Goal: Information Seeking & Learning: Compare options

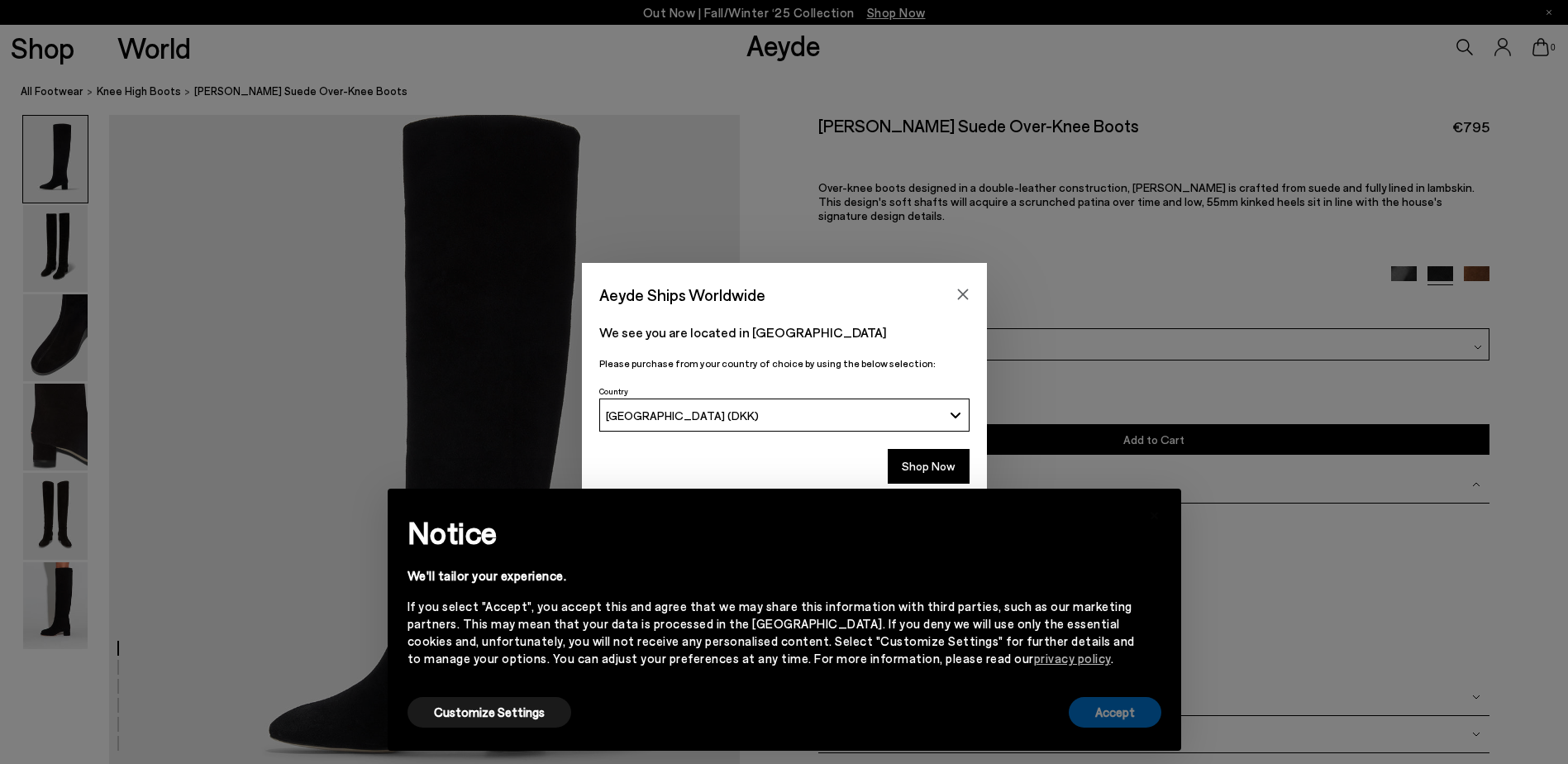
click at [1122, 723] on button "Accept" at bounding box center [1115, 712] width 93 height 31
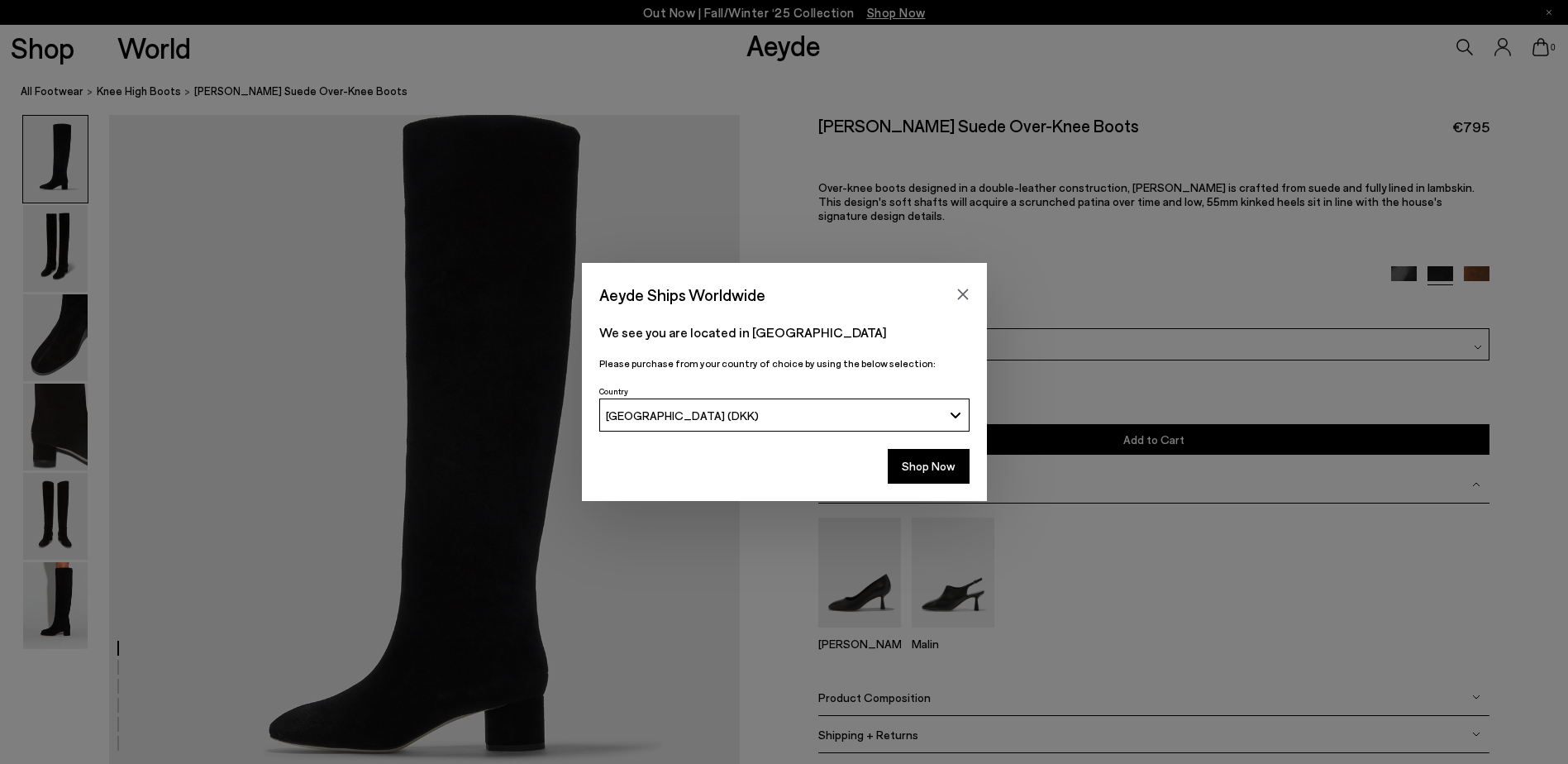
click at [76, 596] on div "Aeyde Ships Worldwide We see you are located in Danmark Please purchase from yo…" at bounding box center [784, 382] width 1568 height 764
click at [961, 289] on icon "Close" at bounding box center [963, 295] width 13 height 13
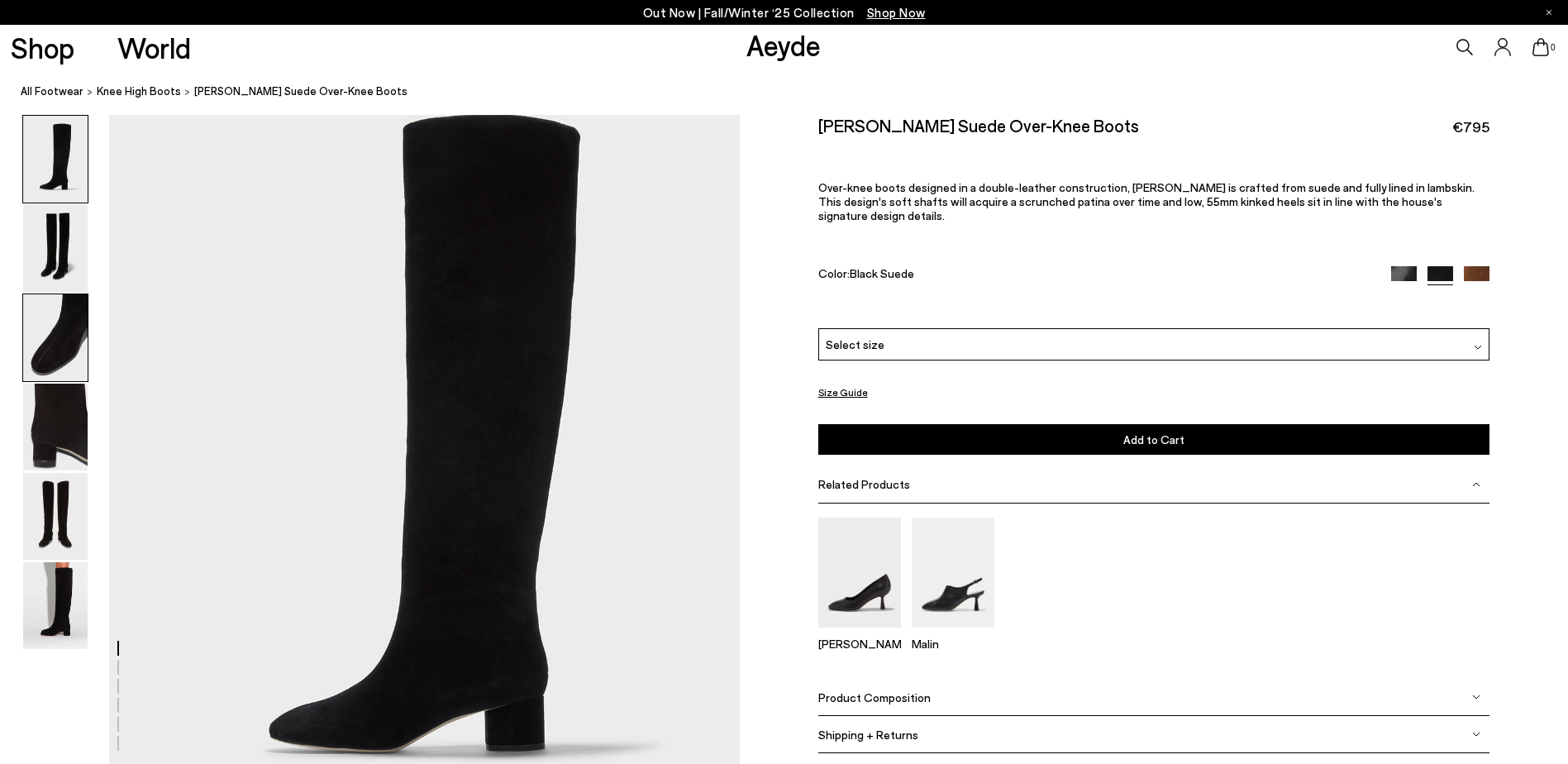
click at [78, 306] on img at bounding box center [54, 338] width 64 height 87
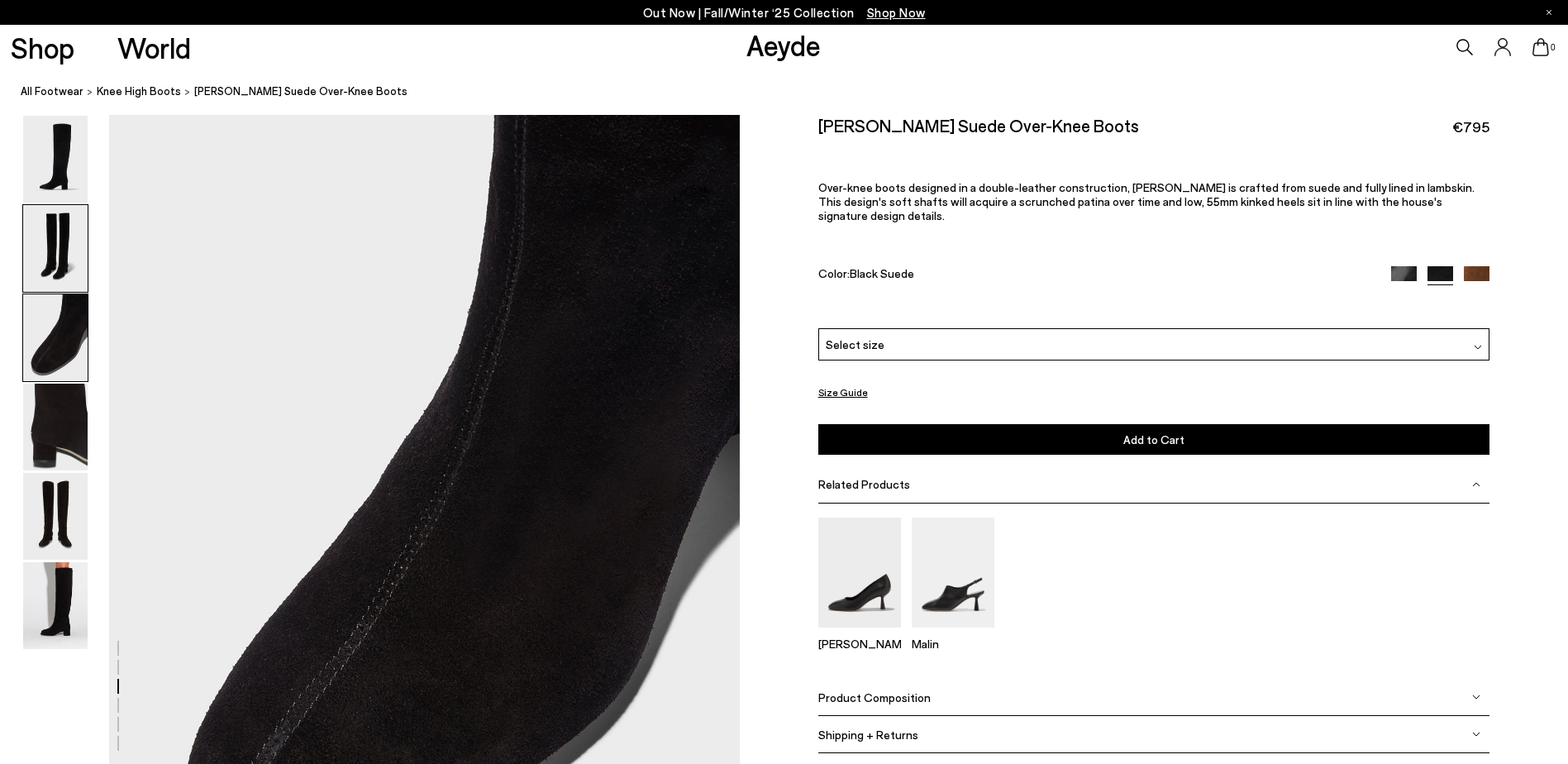
click at [76, 248] on img at bounding box center [54, 248] width 64 height 87
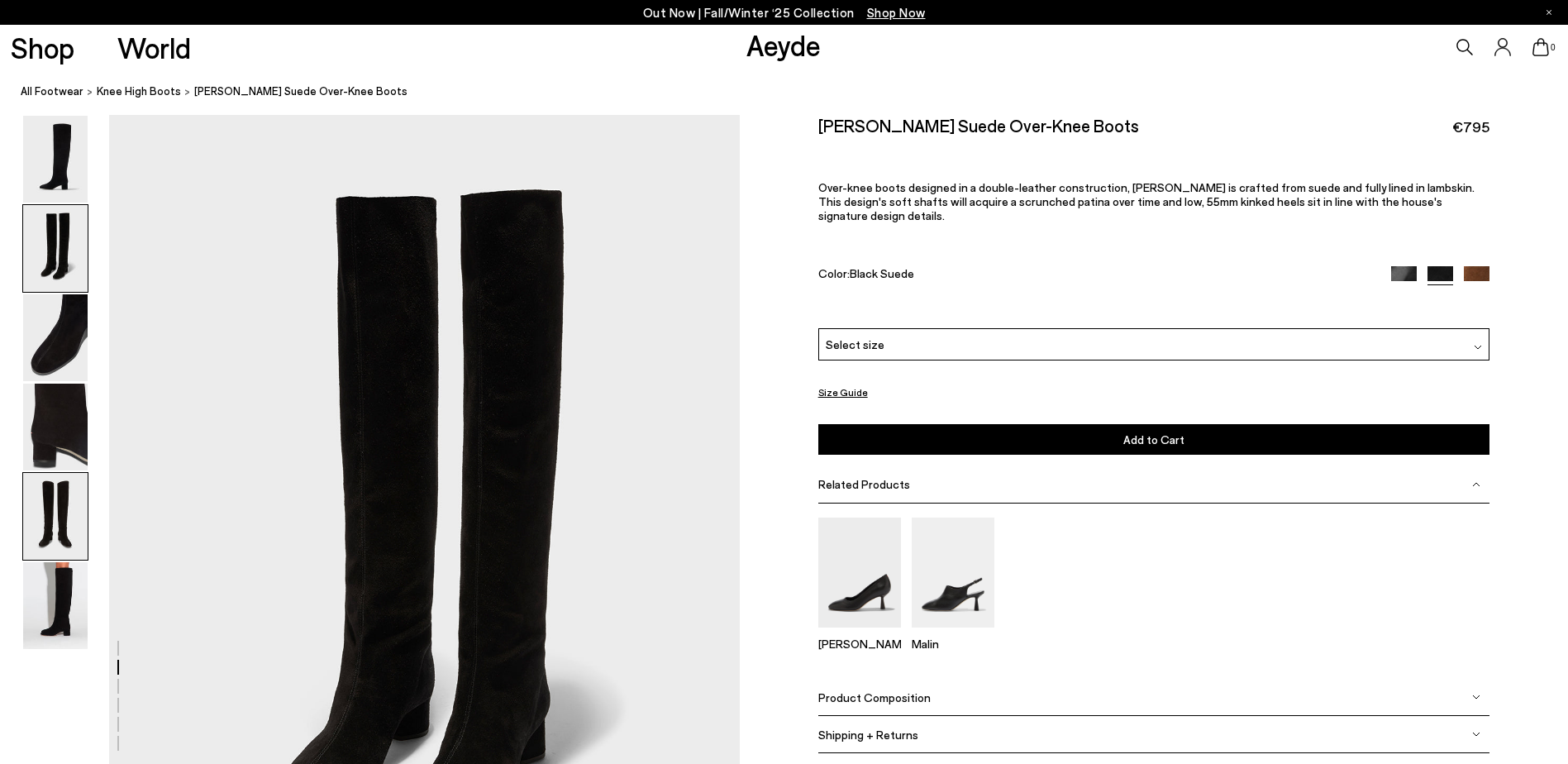
click at [58, 504] on img at bounding box center [54, 516] width 64 height 87
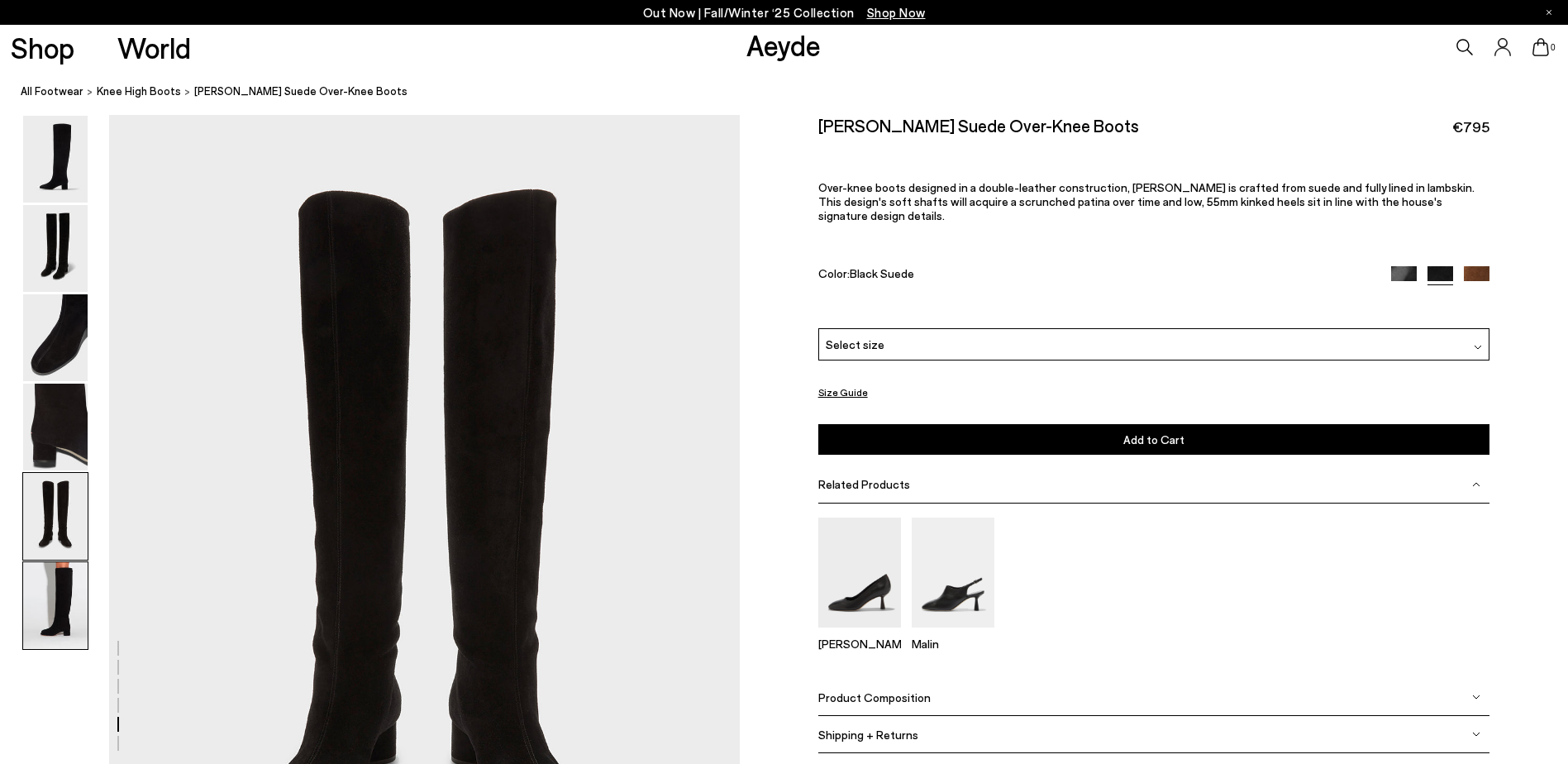
click at [54, 614] on img at bounding box center [54, 605] width 64 height 87
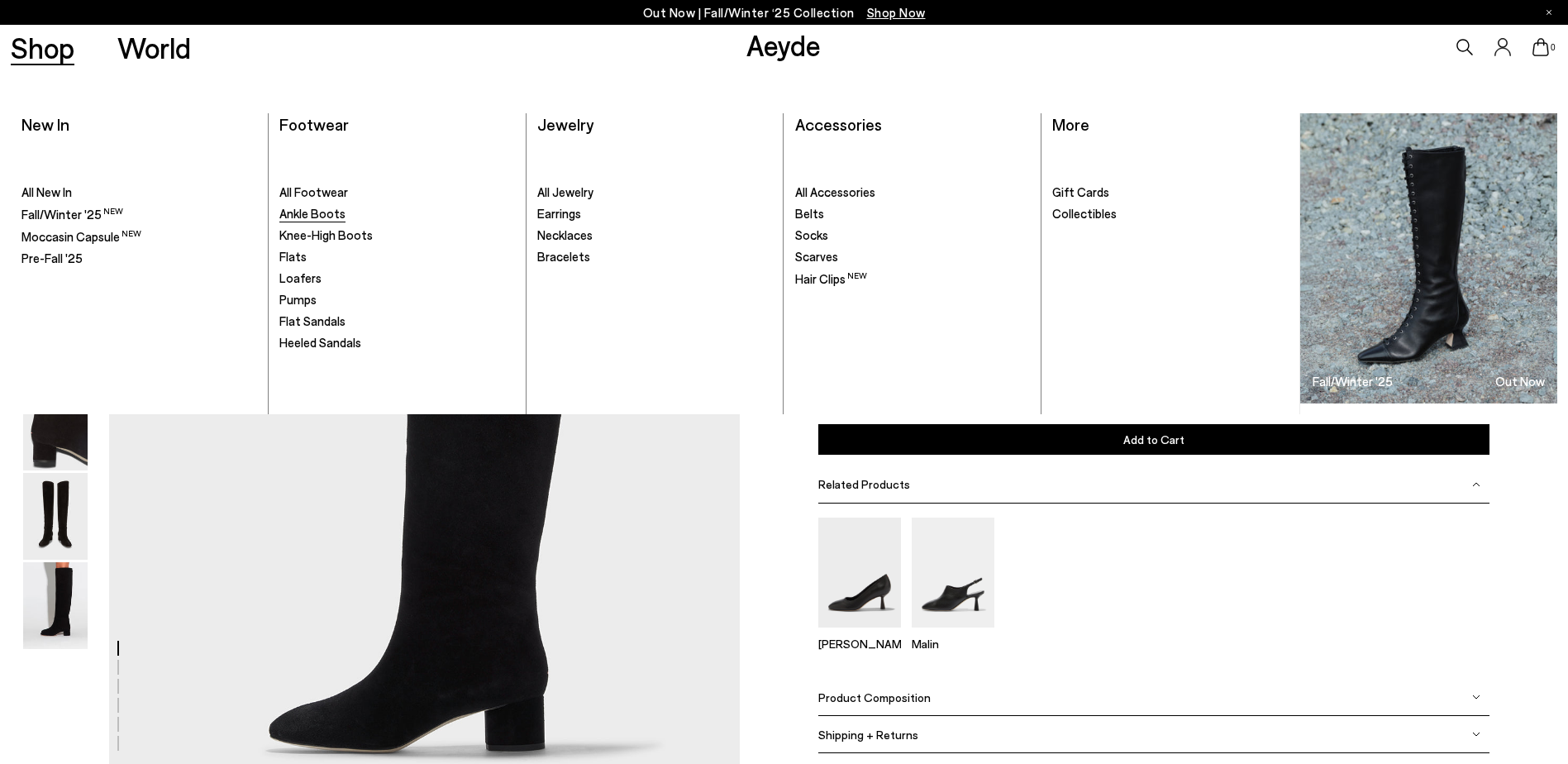
click at [333, 209] on span "Ankle Boots" at bounding box center [312, 213] width 66 height 15
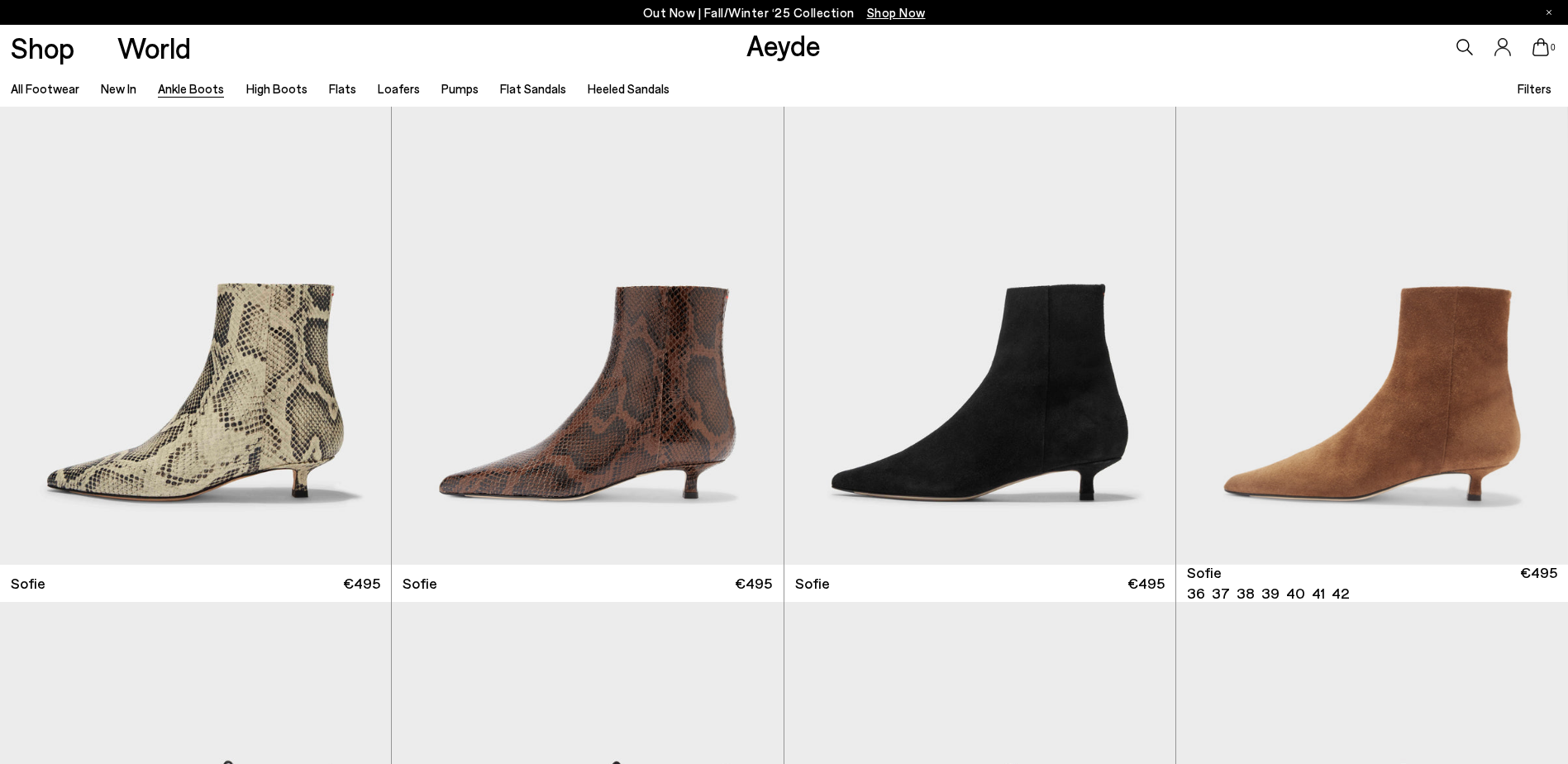
scroll to position [2564, 0]
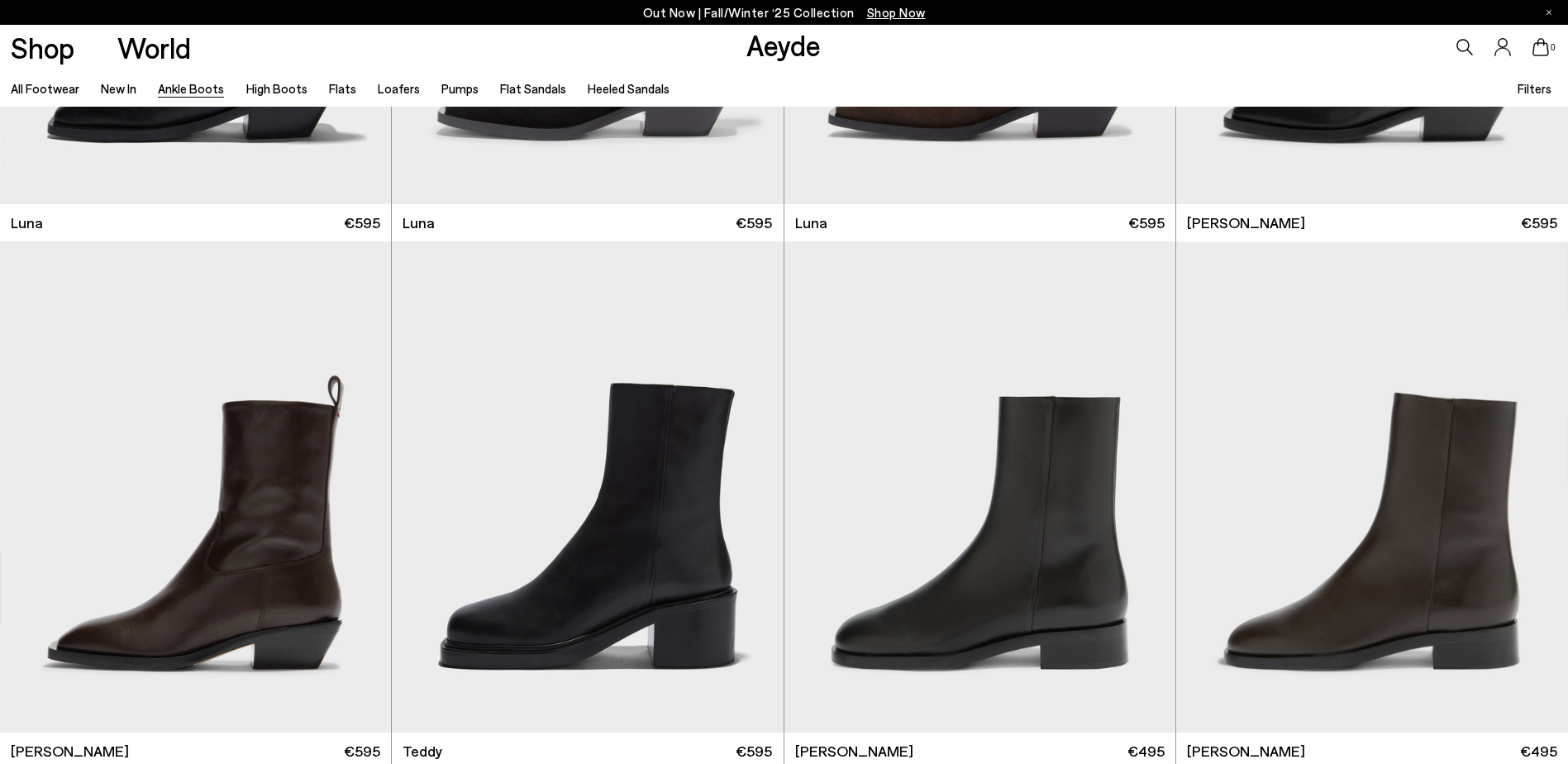
scroll to position [7028, 0]
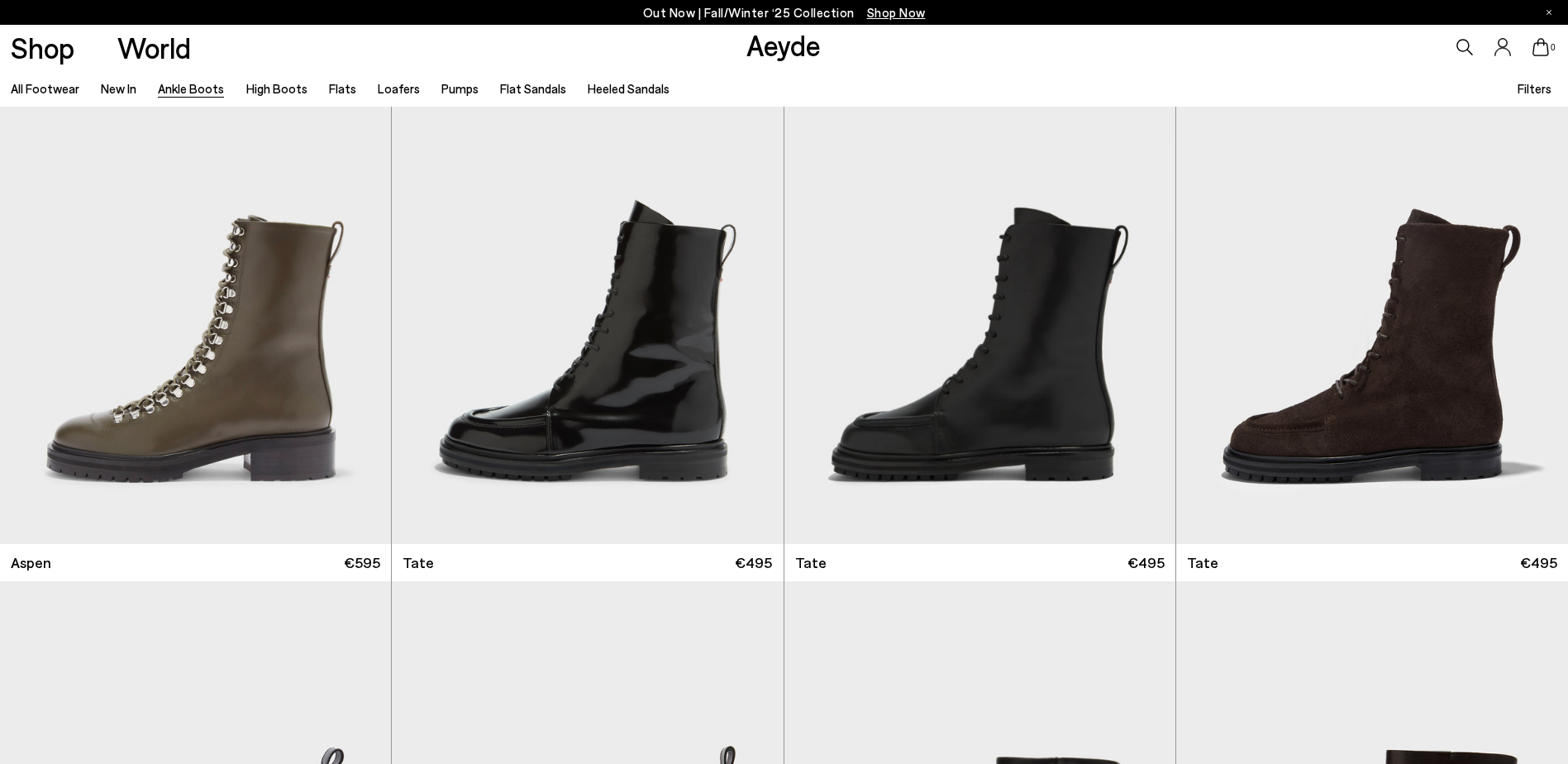
scroll to position [8268, 0]
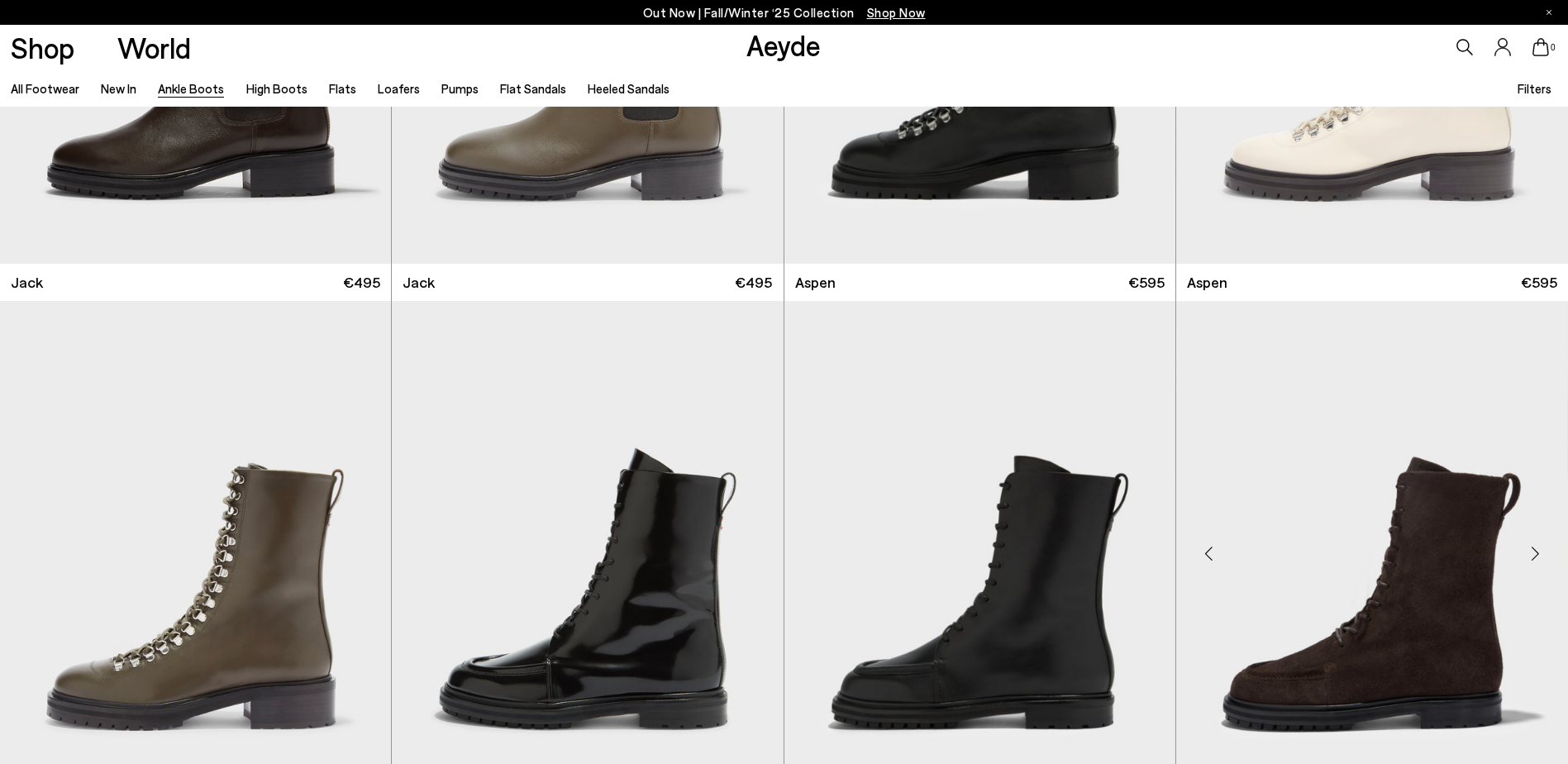
click at [1403, 567] on img "1 / 6" at bounding box center [1372, 547] width 392 height 491
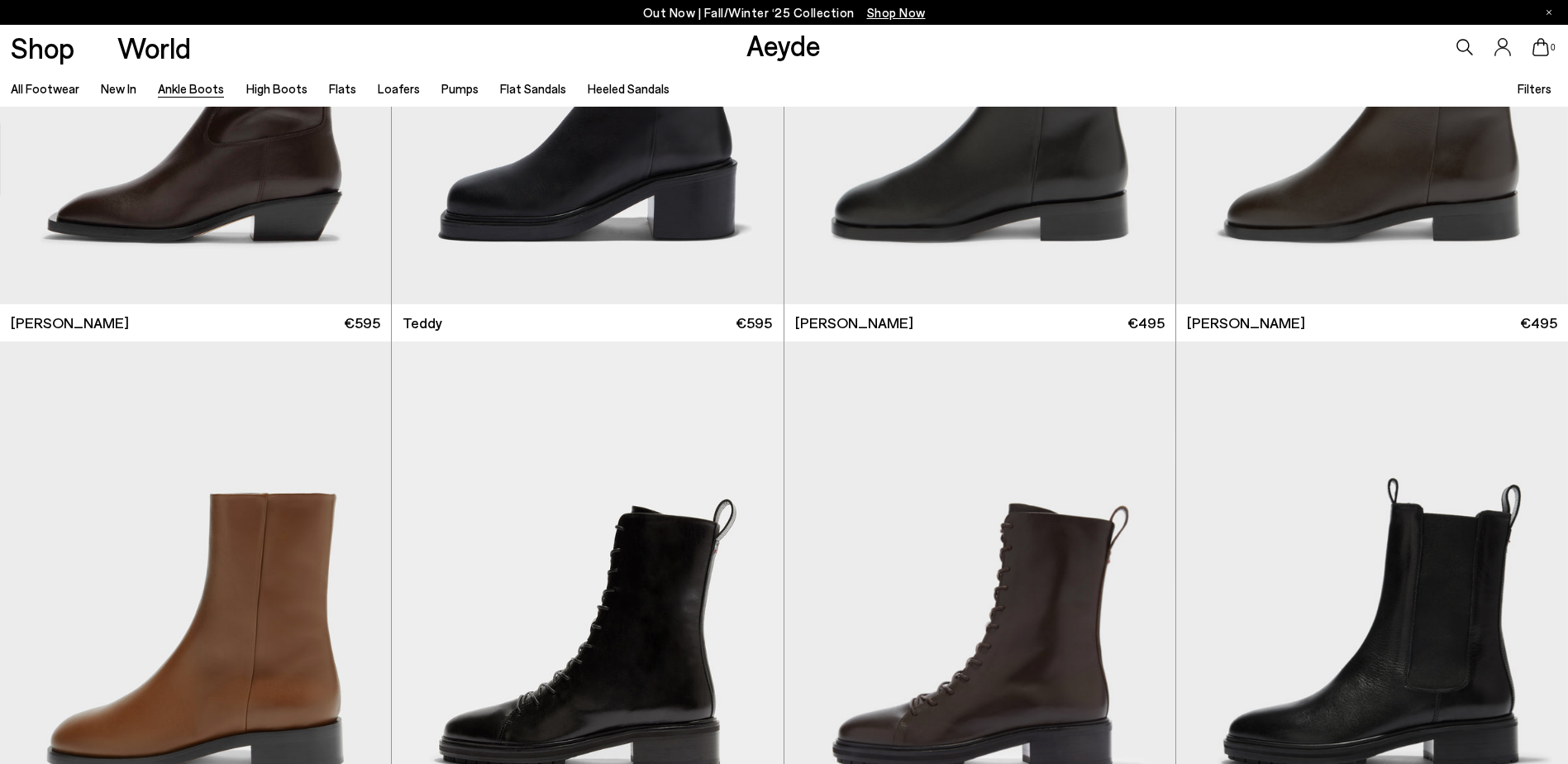
scroll to position [6945, 0]
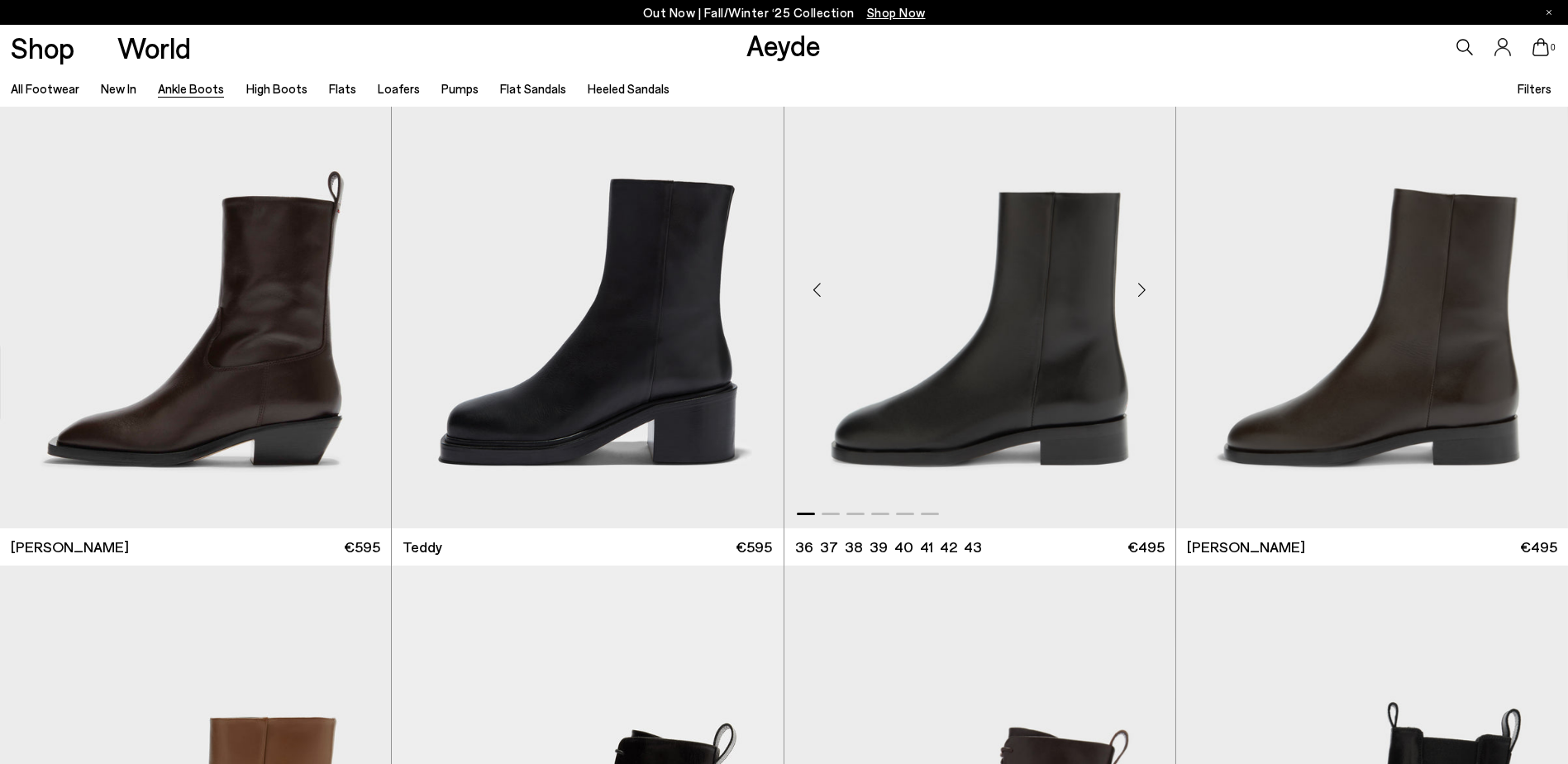
click at [1041, 363] on img "1 / 6" at bounding box center [980, 283] width 391 height 491
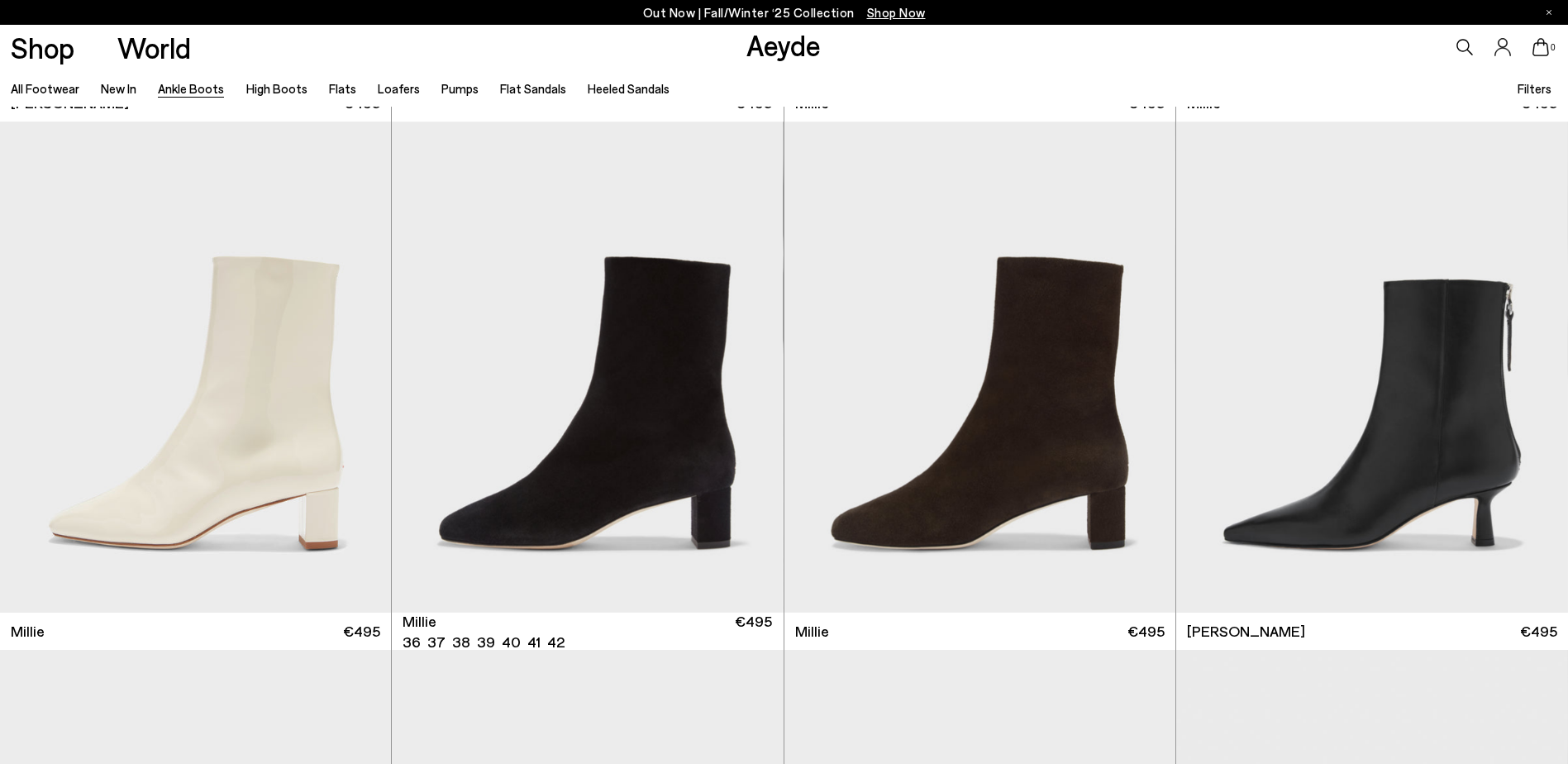
scroll to position [3886, 0]
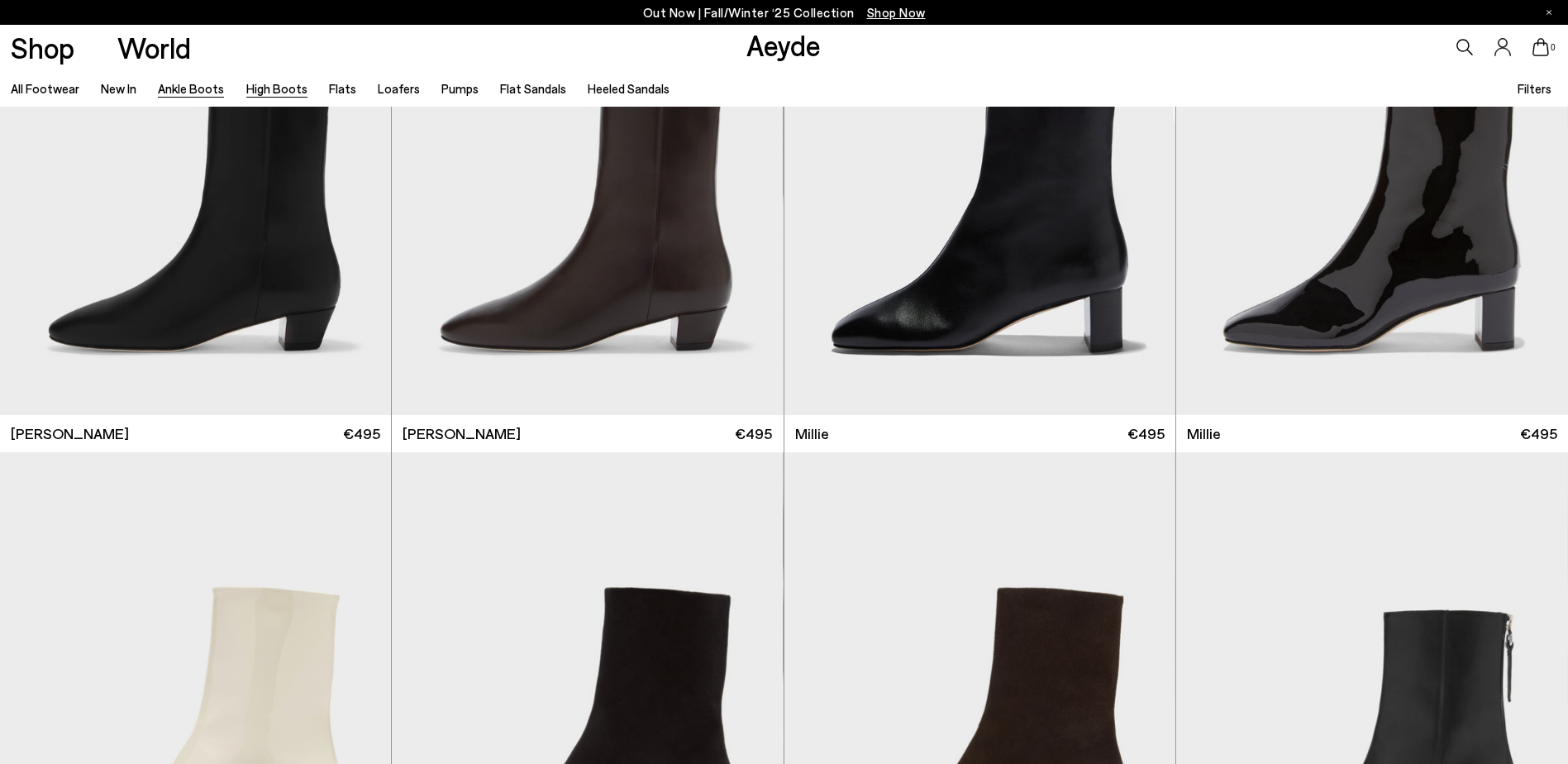
click at [272, 85] on link "High Boots" at bounding box center [277, 89] width 61 height 15
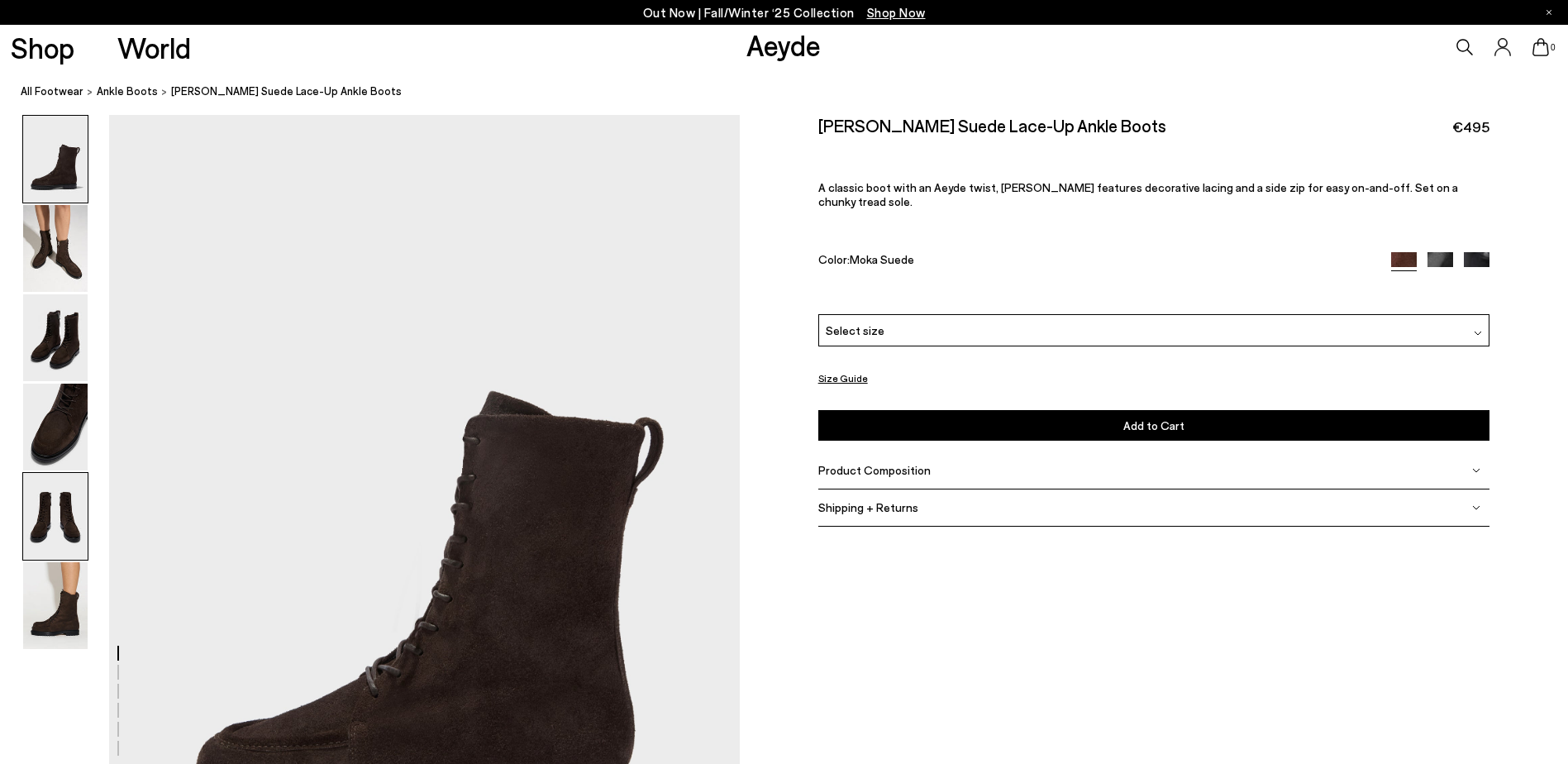
click at [23, 520] on img at bounding box center [54, 516] width 64 height 87
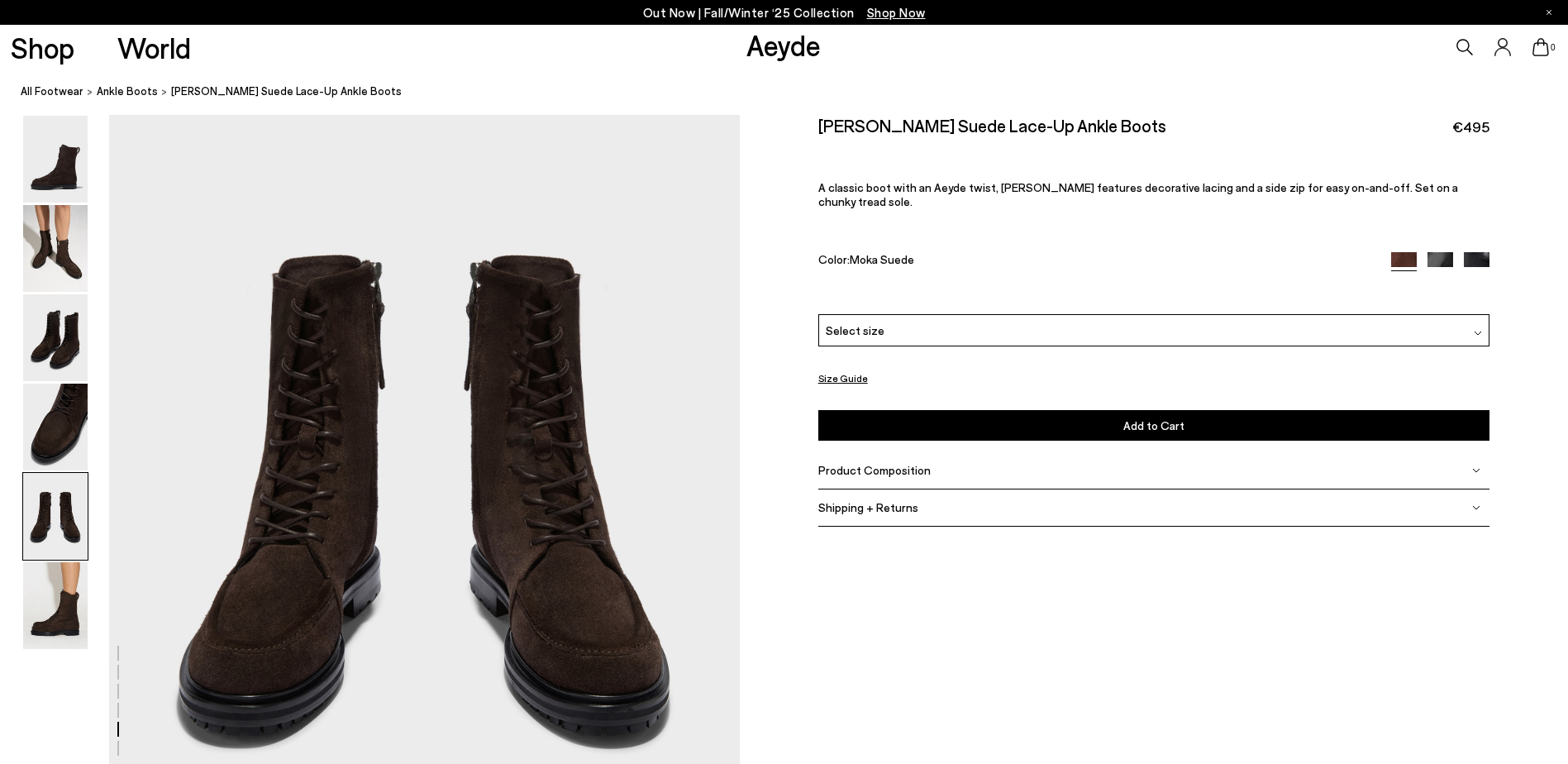
scroll to position [3458, 0]
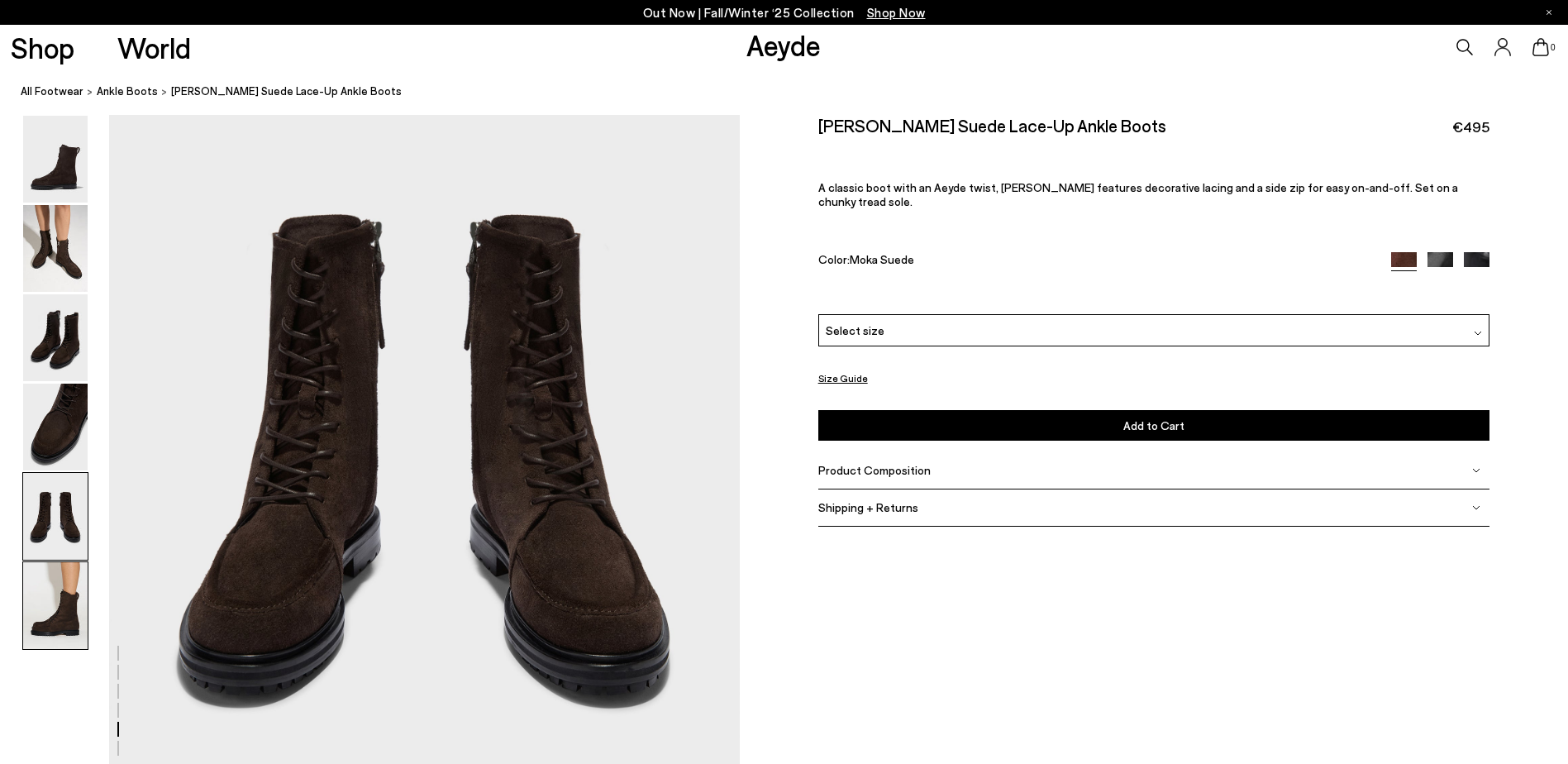
click at [59, 581] on img at bounding box center [54, 605] width 64 height 87
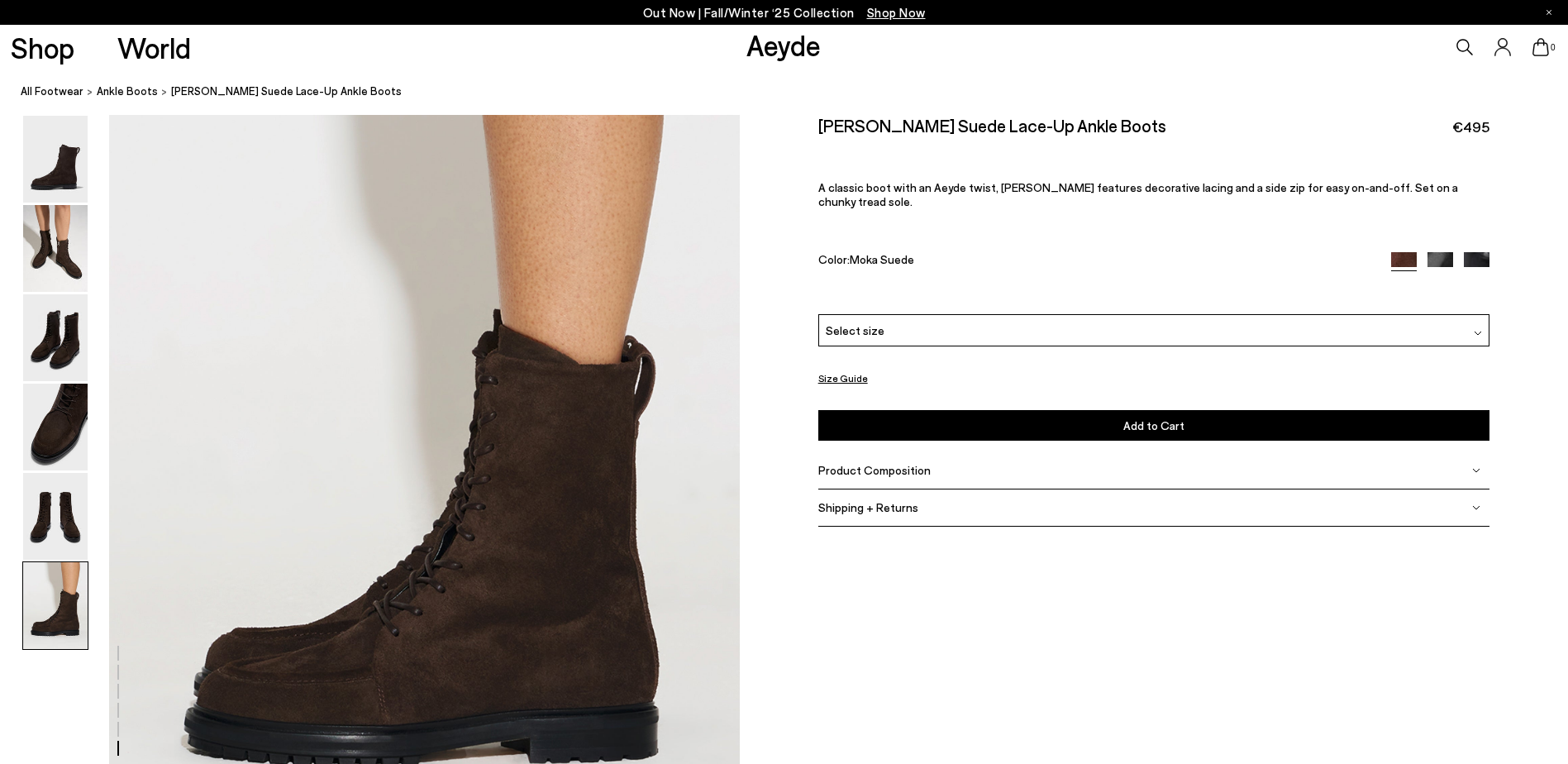
scroll to position [4332, 0]
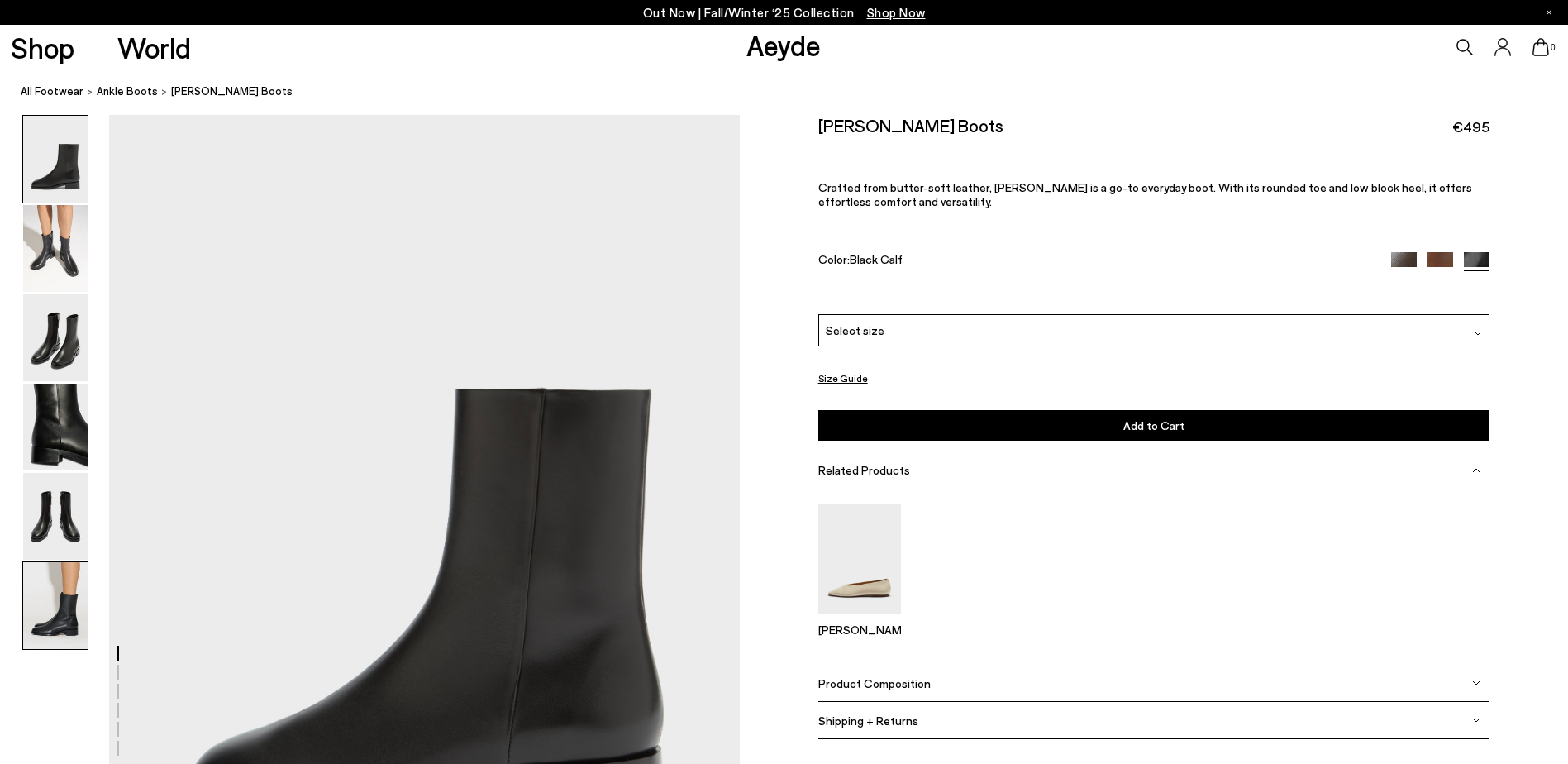
click at [81, 603] on img at bounding box center [54, 605] width 64 height 87
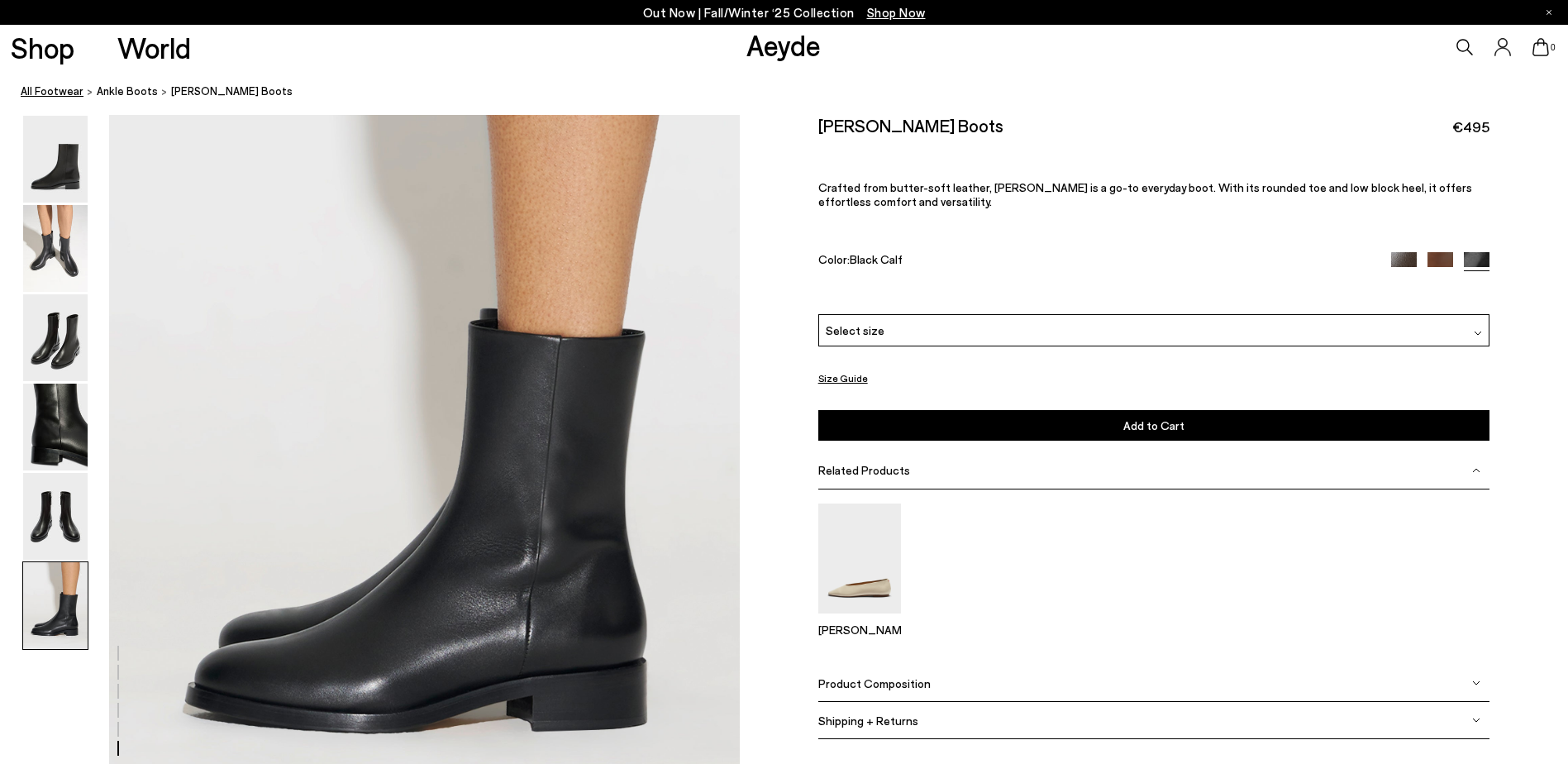
scroll to position [4332, 0]
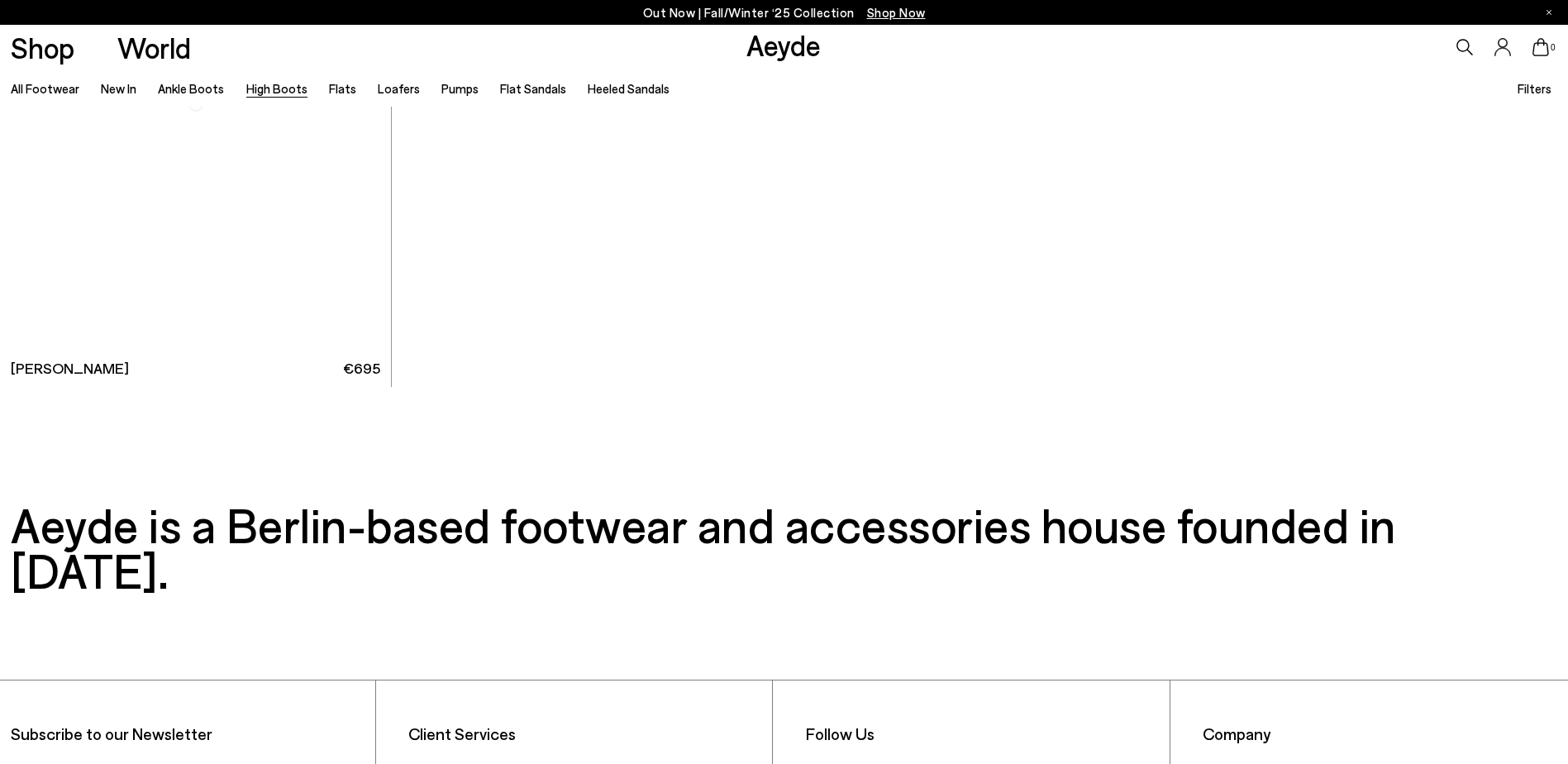
scroll to position [5539, 0]
